Goal: Check status

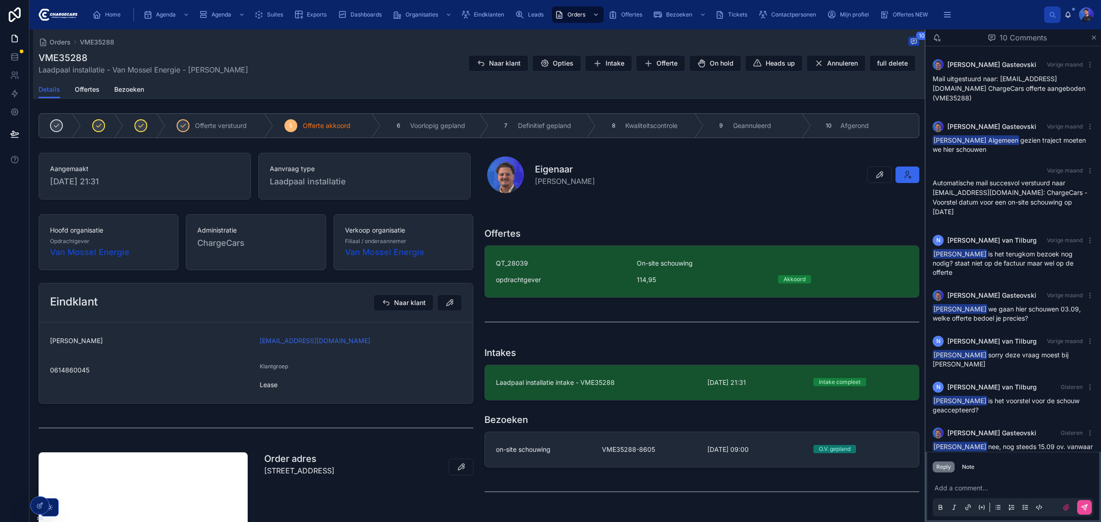
scroll to position [112, 0]
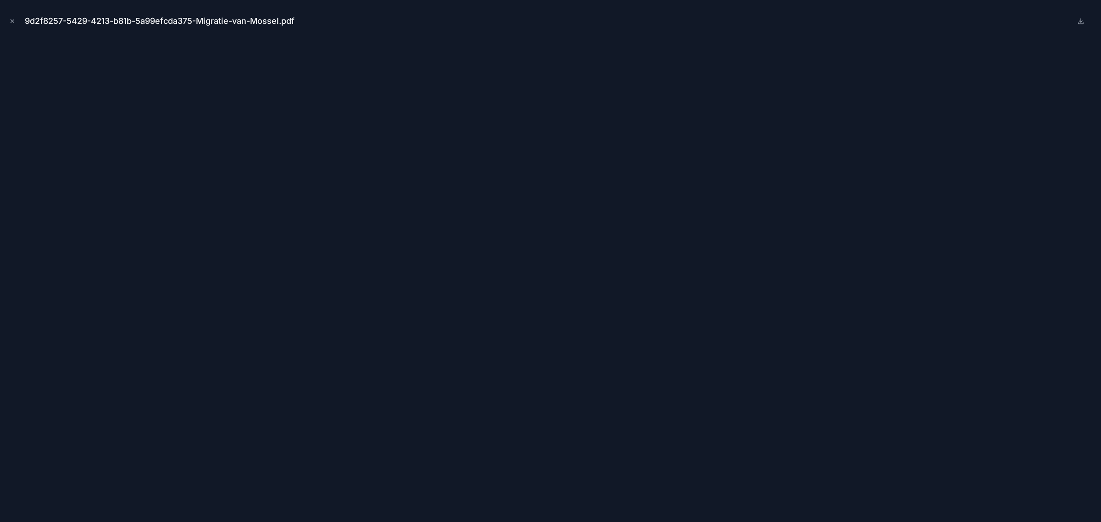
scroll to position [57, 0]
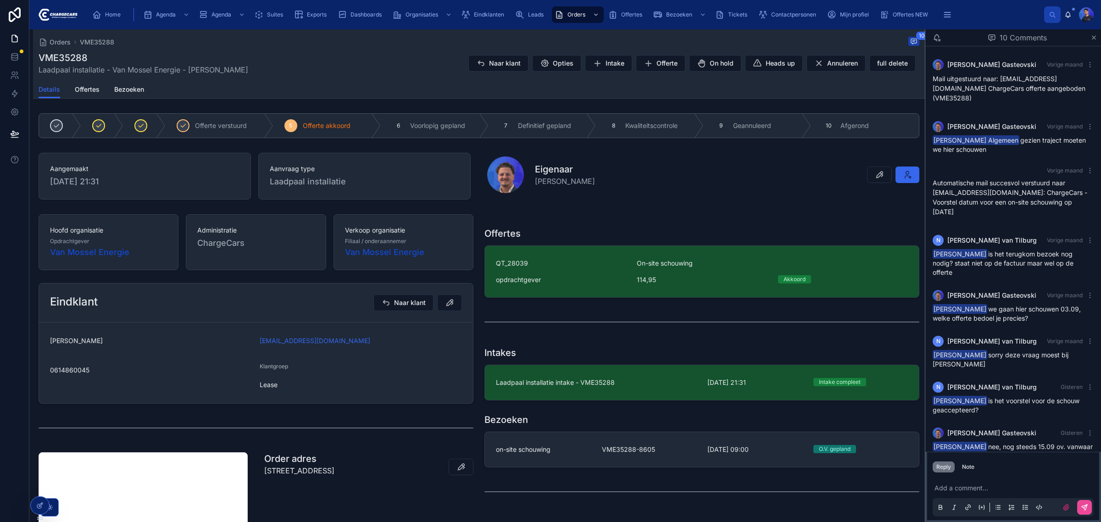
scroll to position [112, 0]
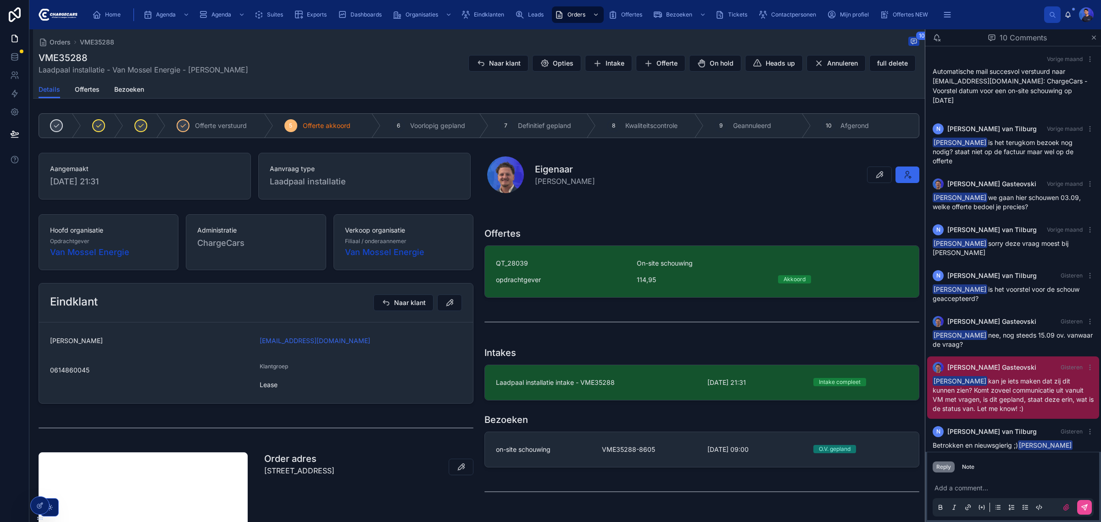
click at [471, 104] on div "Orders VME35288 10 VME35288 Laadpaal installatie - Van Mossel Energie - Jan Wil…" at bounding box center [479, 370] width 892 height 683
